Goal: Task Accomplishment & Management: Manage account settings

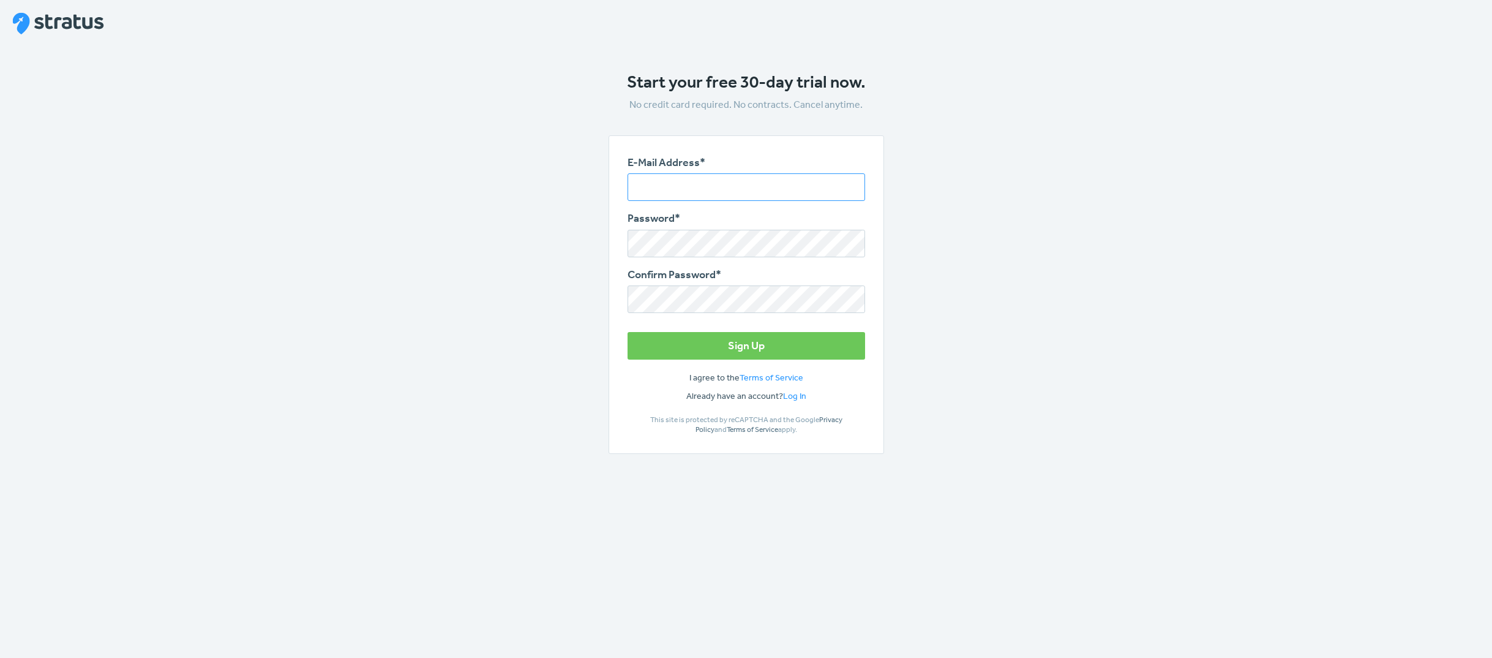
click at [757, 187] on input "E-Mail Address*" at bounding box center [747, 187] width 238 height 28
click at [1021, 248] on main "Start your free 30-day trial now. No credit card required. No contracts. Cancel…" at bounding box center [746, 275] width 551 height 407
click at [675, 184] on input "E-Mail Address*" at bounding box center [747, 187] width 238 height 28
click at [801, 396] on link "Log In" at bounding box center [794, 395] width 23 height 11
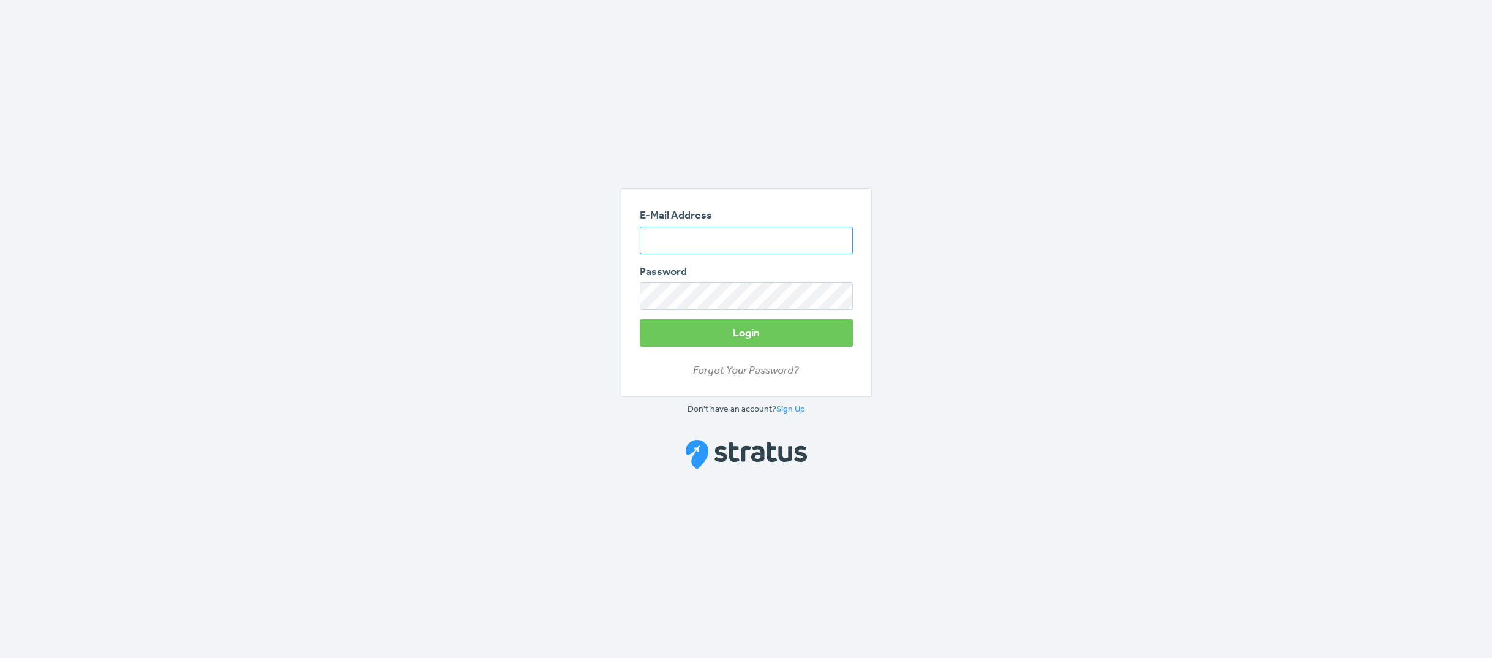
type input "[EMAIL_ADDRESS][DOMAIN_NAME]"
